Goal: Navigation & Orientation: Find specific page/section

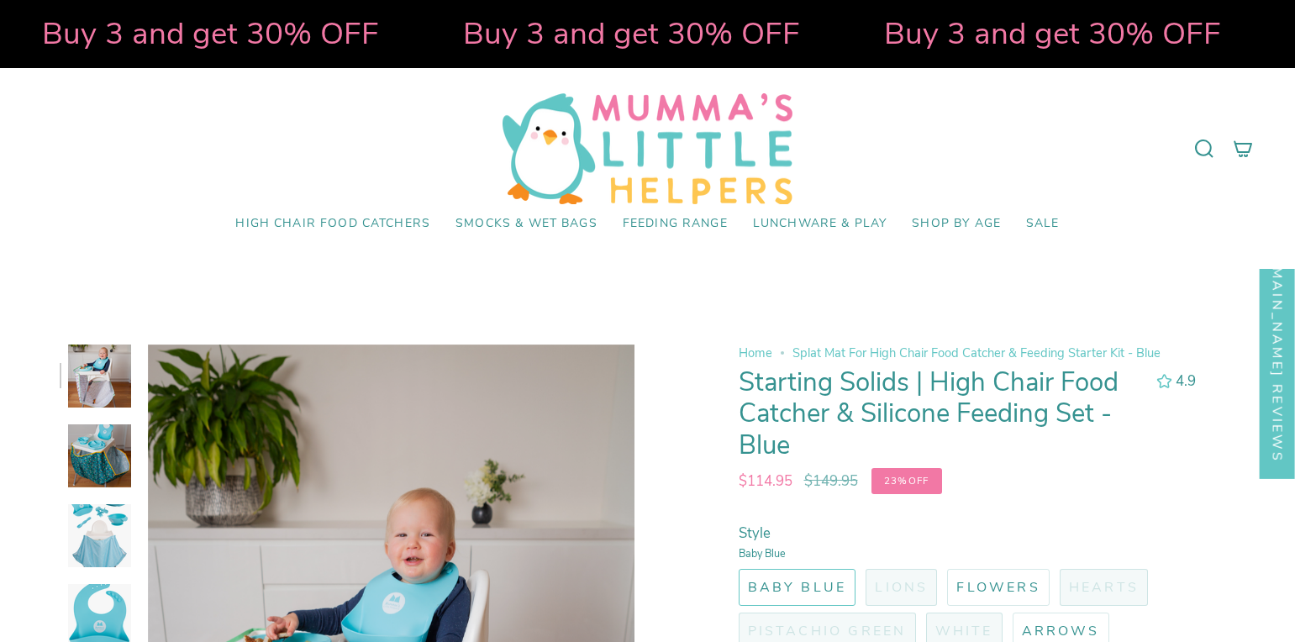
select select "pictures-first"
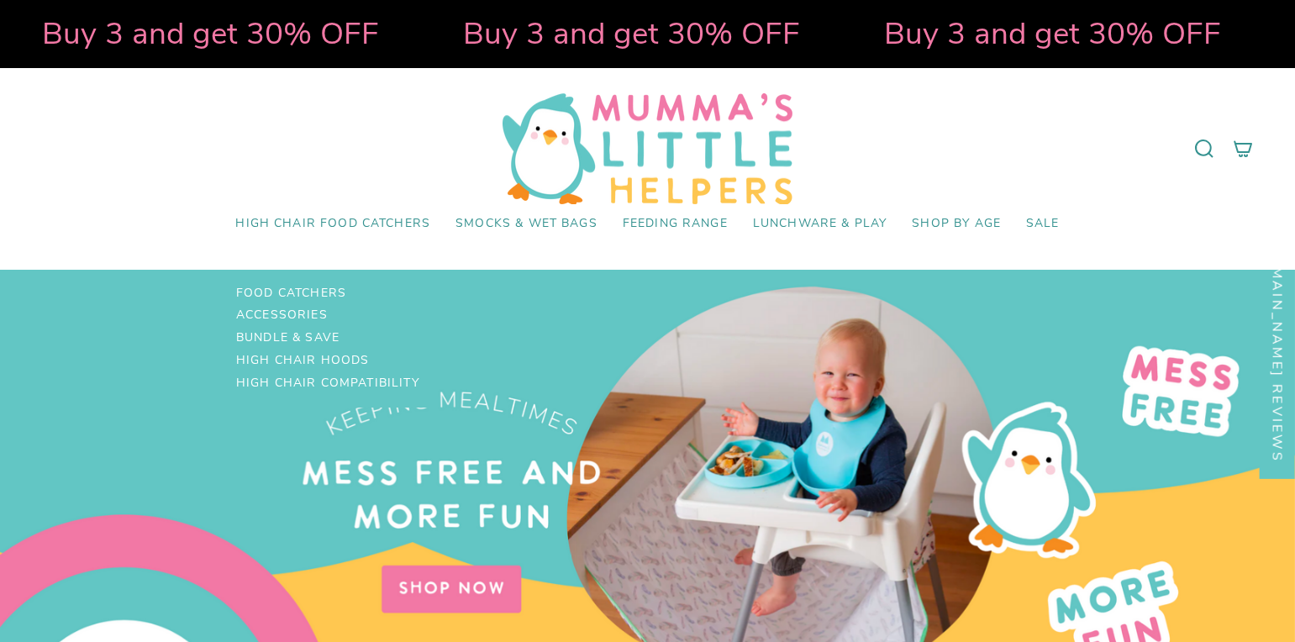
click at [366, 222] on span "High Chair Food Catchers" at bounding box center [332, 224] width 195 height 14
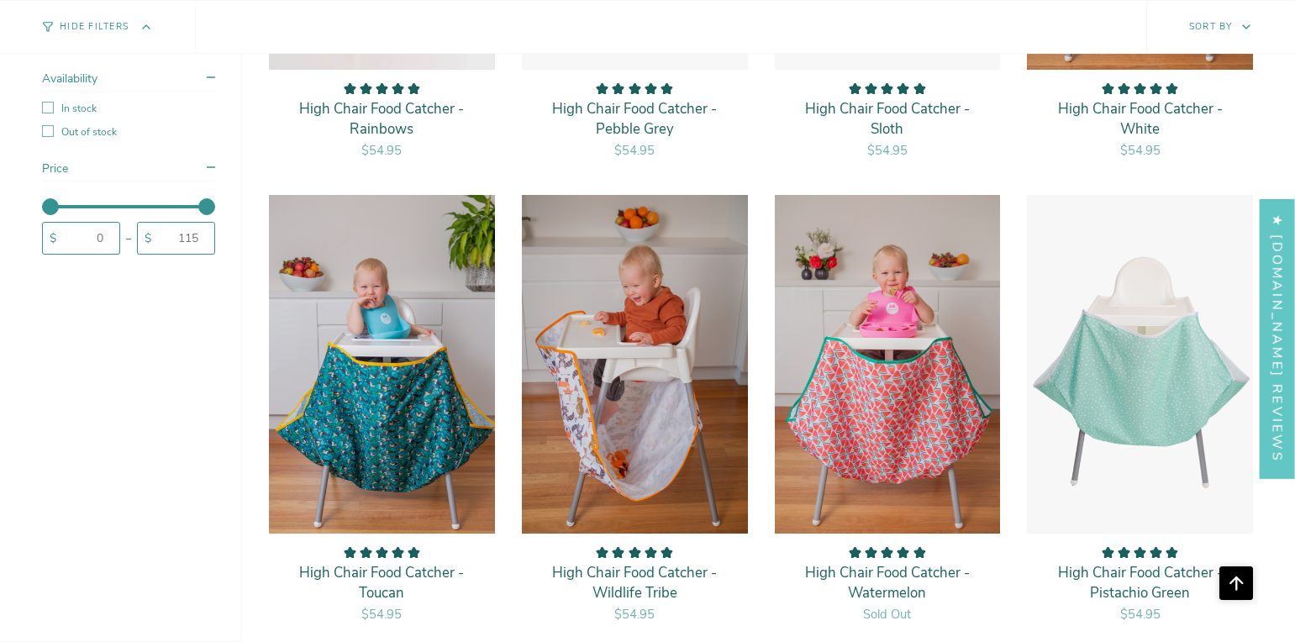
scroll to position [2607, 0]
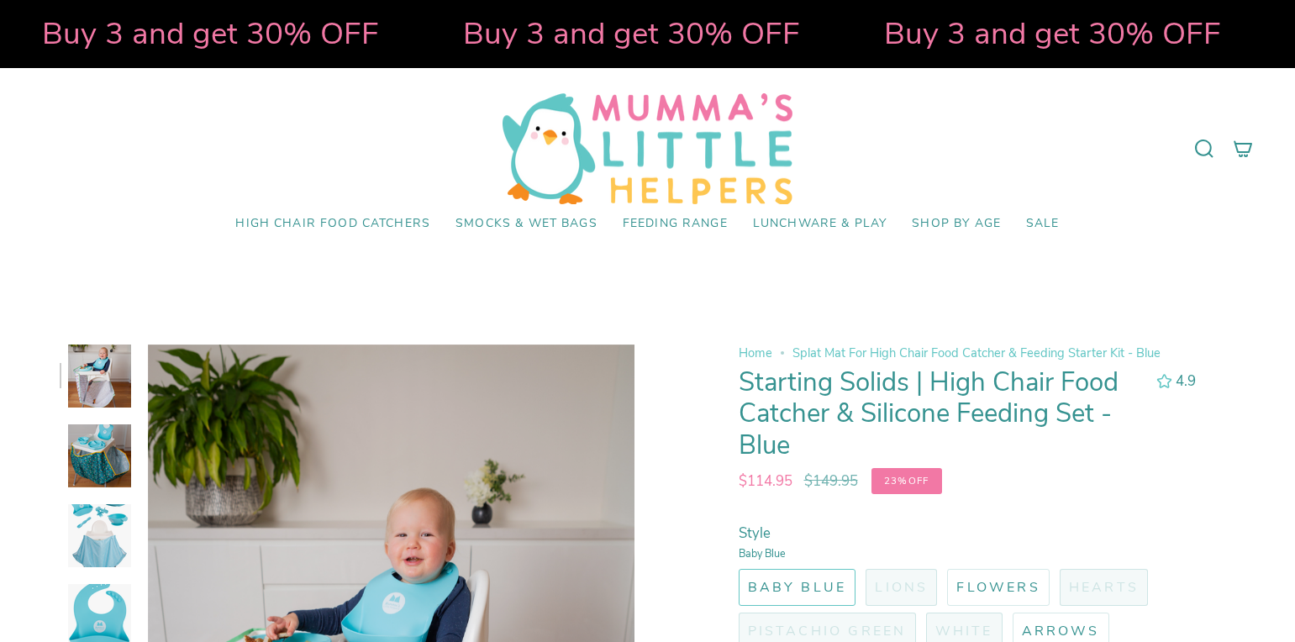
select select "pictures-first"
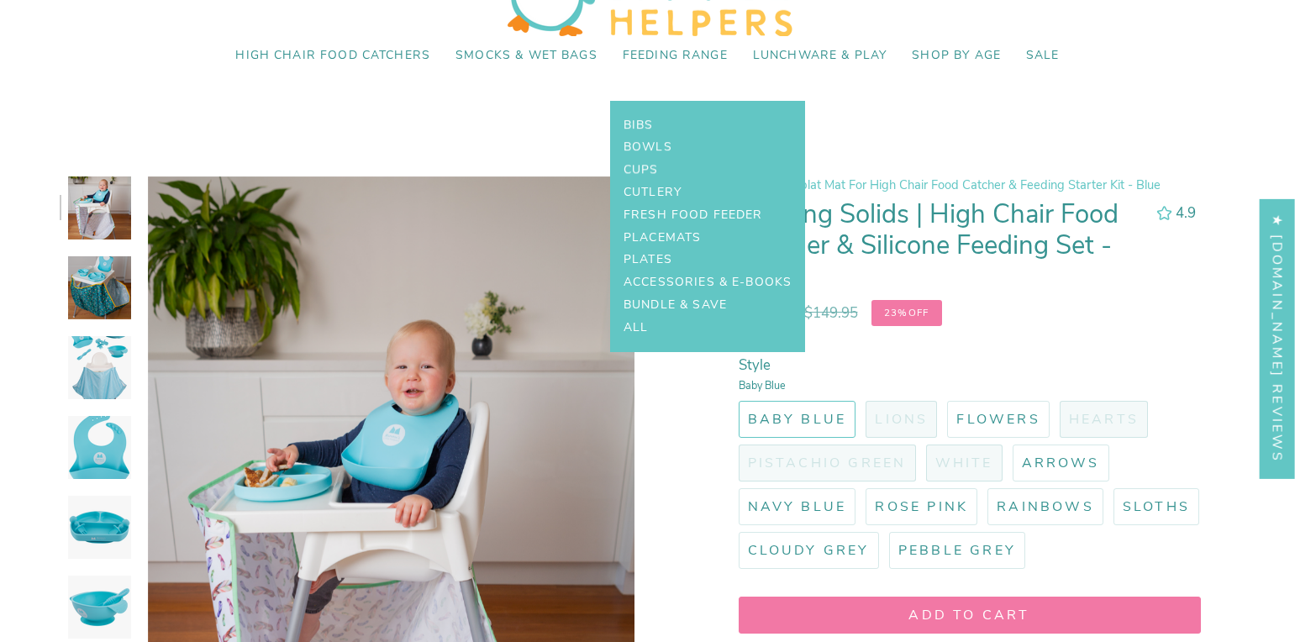
scroll to position [252, 0]
